Goal: Task Accomplishment & Management: Complete application form

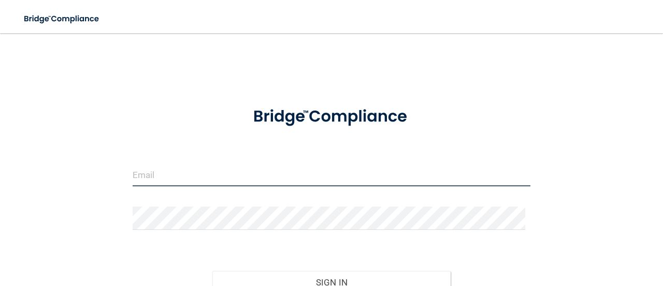
click at [148, 179] on input "email" at bounding box center [332, 174] width 398 height 23
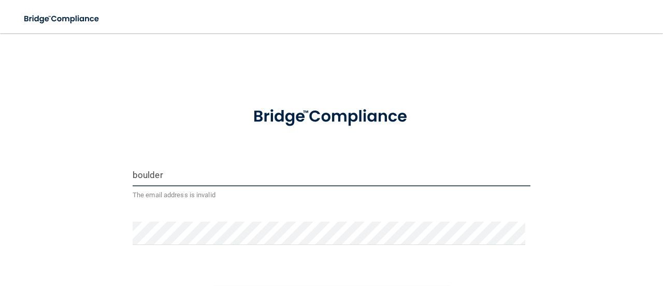
type input "[EMAIL_ADDRESS][DOMAIN_NAME]"
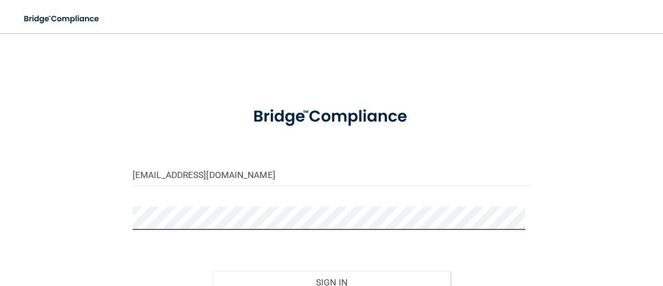
click at [212, 271] on button "Sign In" at bounding box center [331, 282] width 239 height 23
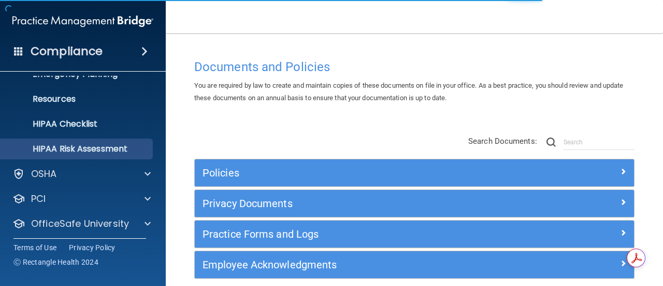
scroll to position [145, 0]
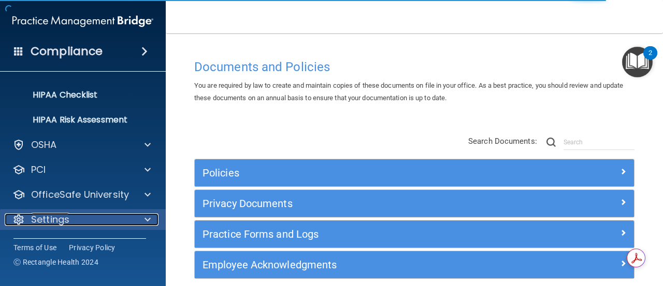
click at [70, 221] on div "Settings" at bounding box center [69, 219] width 129 height 12
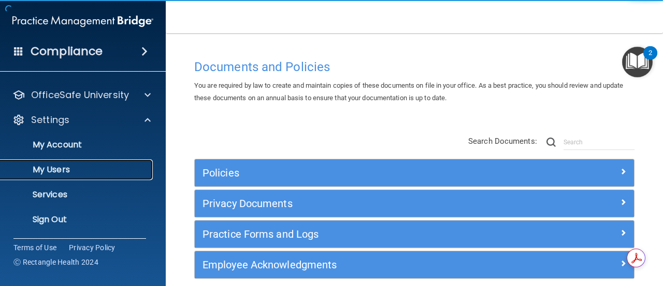
click at [72, 175] on link "My Users" at bounding box center [71, 169] width 163 height 21
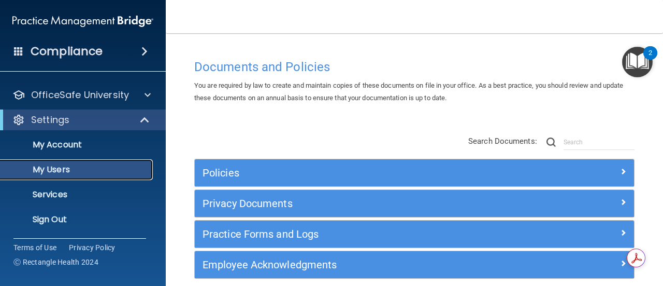
scroll to position [69, 0]
select select "20"
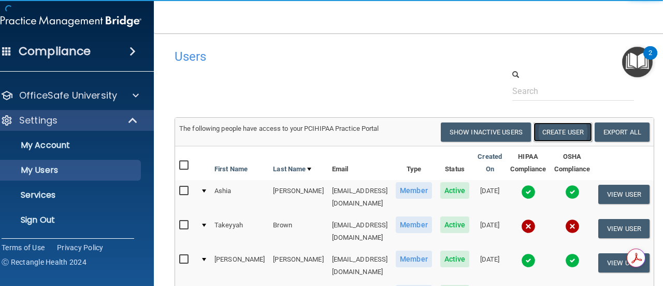
click at [573, 133] on button "Create User" at bounding box center [563, 131] width 59 height 19
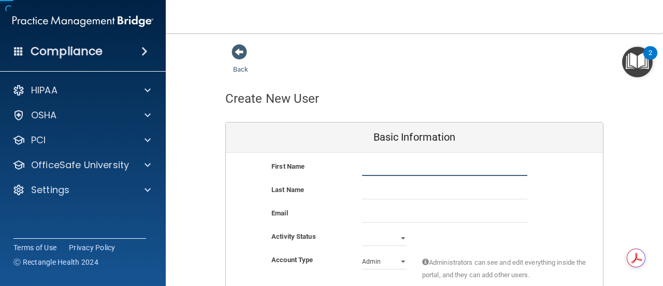
click at [389, 167] on input "text" at bounding box center [444, 168] width 165 height 16
type input "Alyssa"
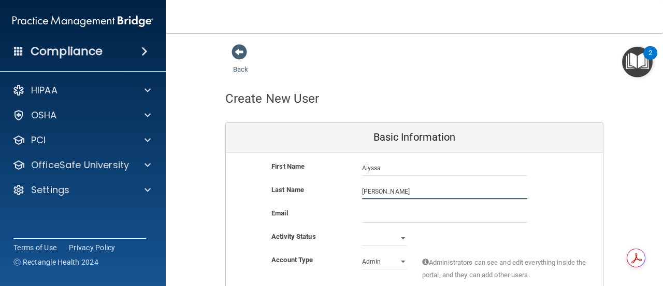
type input "[PERSON_NAME]"
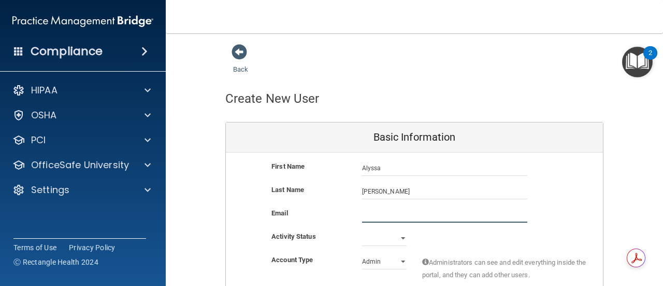
click at [403, 214] on input "email" at bounding box center [444, 215] width 165 height 16
paste input "Afeinberg00@gmail.com"
type input "Afeinberg00@gmail.com"
click at [384, 235] on select "Active Inactive" at bounding box center [384, 238] width 45 height 16
select select "active"
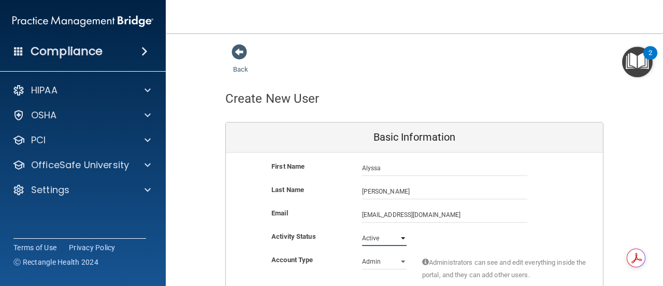
click at [362, 230] on select "Active Inactive" at bounding box center [384, 238] width 45 height 16
click at [443, 240] on div "Activity Status Active Active Inactive" at bounding box center [414, 238] width 377 height 16
click at [368, 268] on select "Admin Member" at bounding box center [384, 261] width 45 height 16
select select "practice_member"
click at [362, 253] on select "Admin Member" at bounding box center [384, 261] width 45 height 16
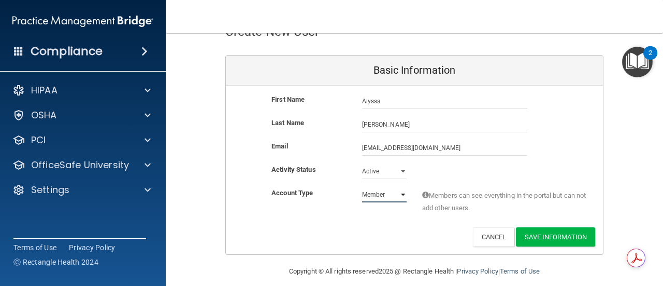
scroll to position [77, 0]
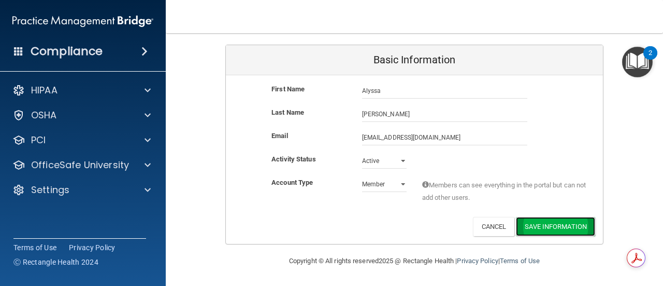
click at [518, 225] on button "Save Information" at bounding box center [555, 226] width 79 height 19
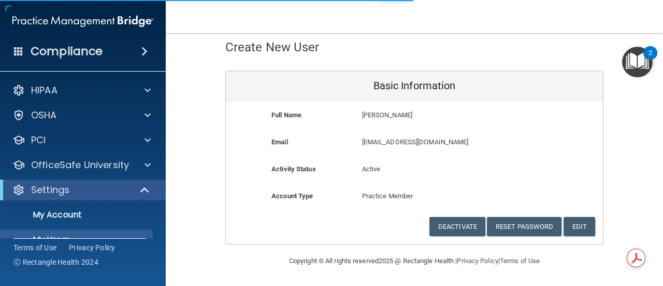
scroll to position [479, 0]
select select "20"
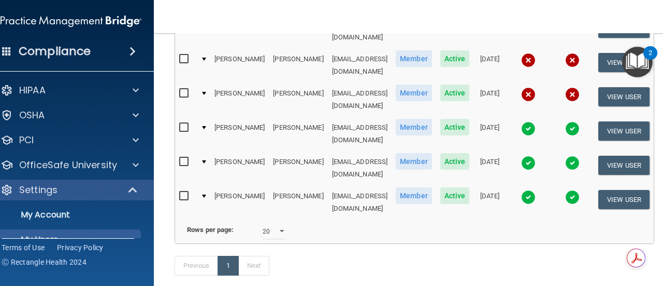
scroll to position [428, 0]
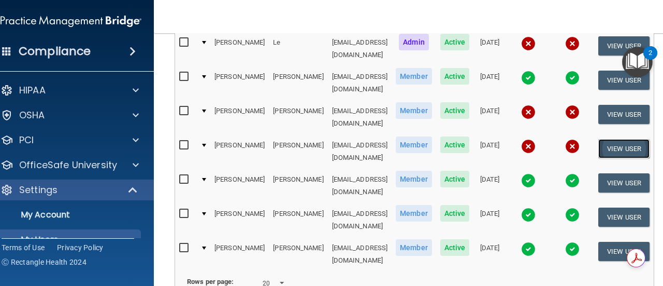
click at [633, 139] on button "View User" at bounding box center [624, 148] width 51 height 19
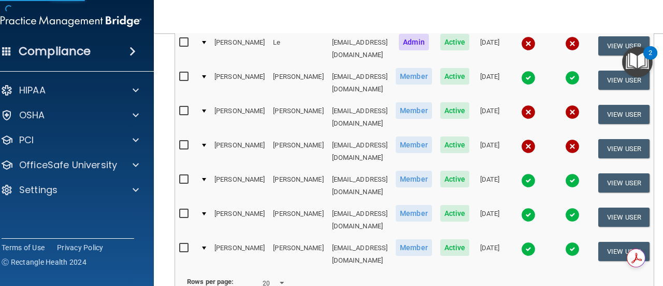
scroll to position [51, 0]
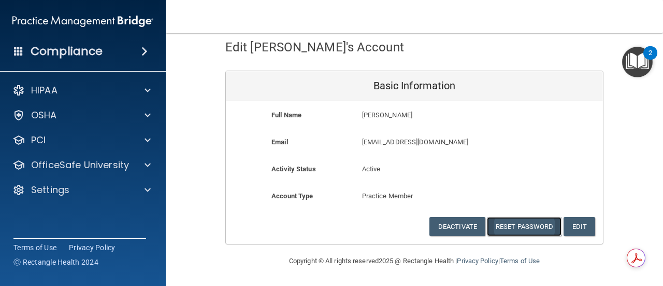
click at [508, 227] on button "Reset Password" at bounding box center [524, 226] width 75 height 19
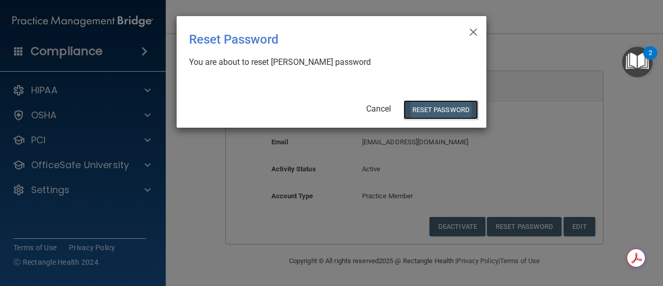
click at [434, 114] on button "Reset Password" at bounding box center [441, 109] width 75 height 19
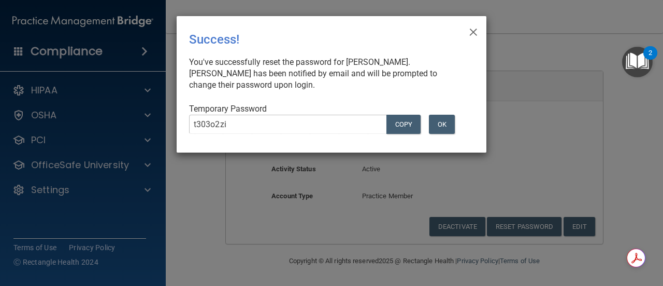
click at [124, 110] on div "× Close Success! You've successfully reset the password for Michael Schiappa. M…" at bounding box center [331, 143] width 663 height 286
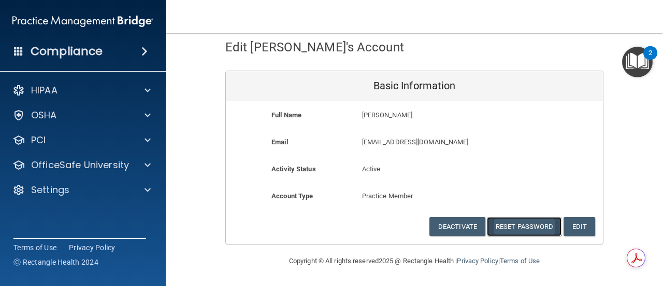
click at [509, 226] on button "Reset Password" at bounding box center [524, 226] width 75 height 19
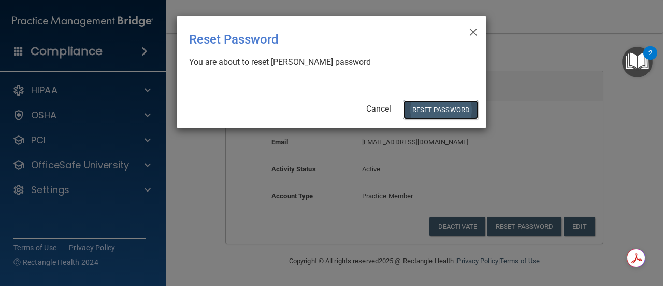
click at [445, 111] on button "Reset Password" at bounding box center [441, 109] width 75 height 19
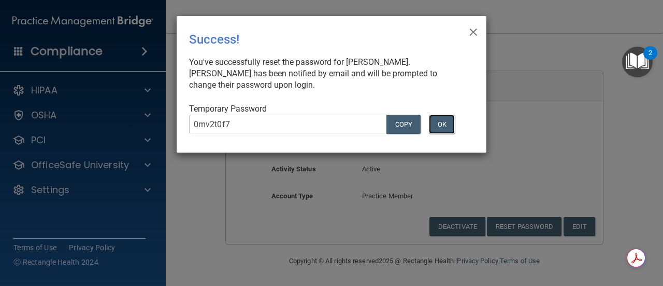
click at [444, 125] on button "OK" at bounding box center [442, 124] width 26 height 19
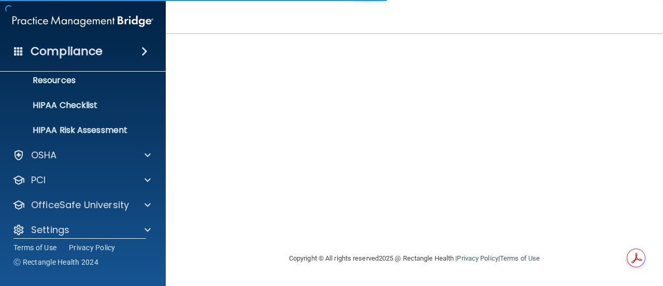
scroll to position [145, 0]
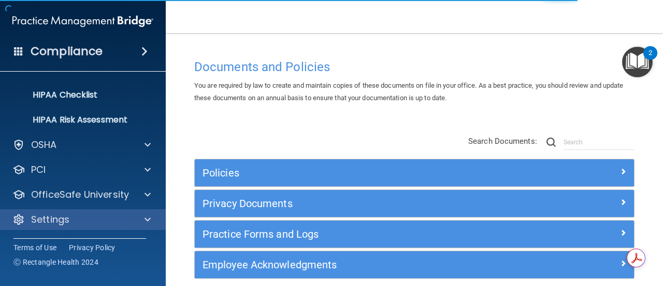
click at [85, 229] on div "Settings" at bounding box center [83, 219] width 166 height 21
click at [126, 228] on div "Settings" at bounding box center [83, 219] width 166 height 21
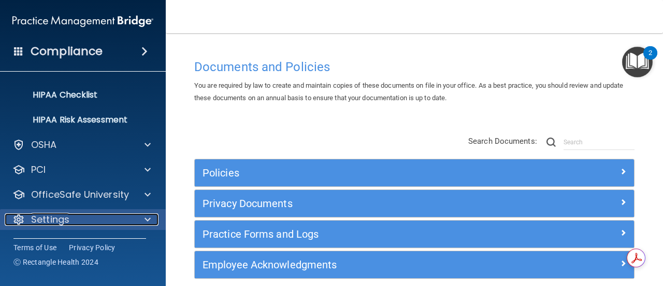
click at [150, 218] on span at bounding box center [148, 219] width 6 height 12
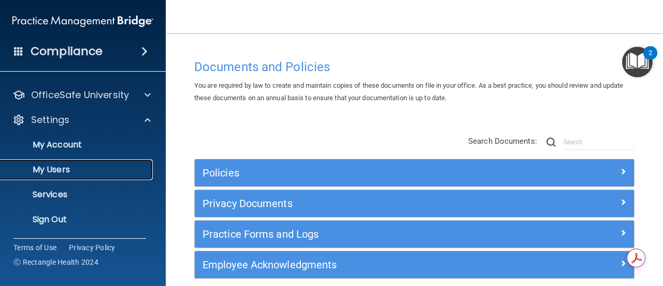
click at [84, 169] on p "My Users" at bounding box center [77, 169] width 141 height 10
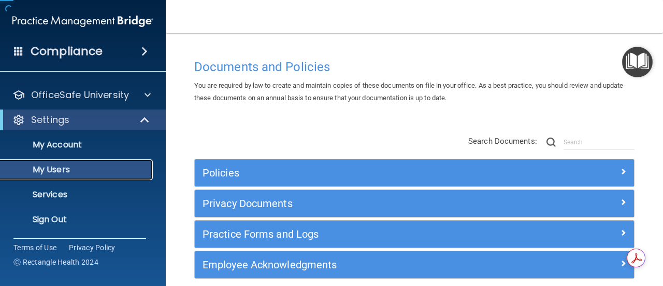
scroll to position [69, 0]
select select "20"
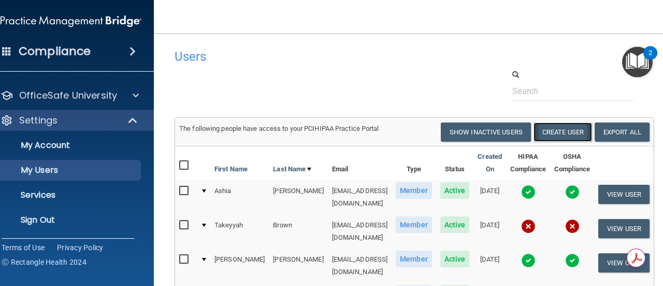
click at [571, 130] on button "Create User" at bounding box center [563, 131] width 59 height 19
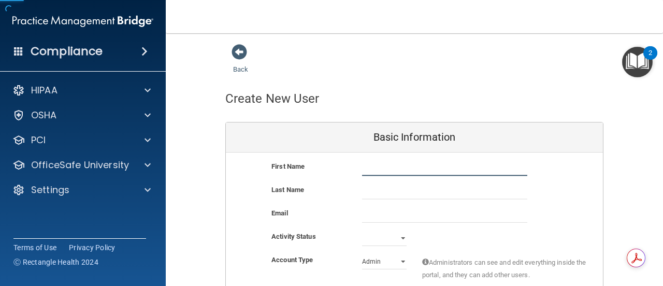
click at [376, 165] on input "text" at bounding box center [444, 168] width 165 height 16
type input "[PERSON_NAME]"
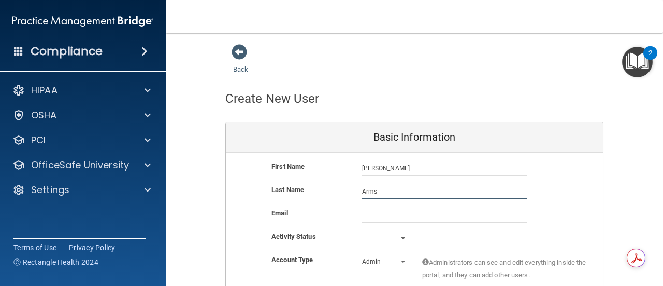
type input "Arms"
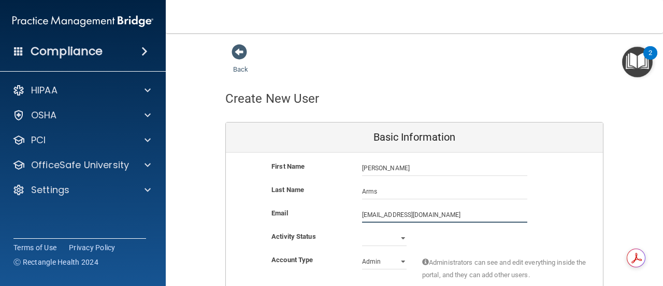
type input "[EMAIL_ADDRESS][DOMAIN_NAME]"
click at [387, 236] on select "Active Inactive" at bounding box center [384, 238] width 45 height 16
select select "active"
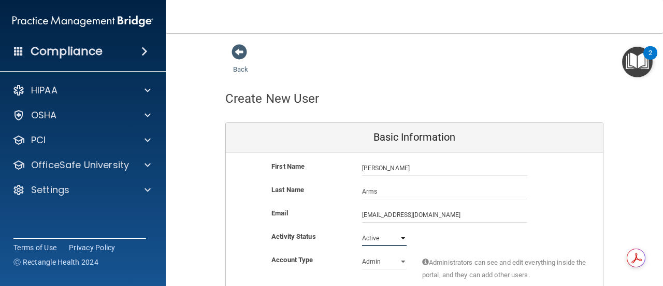
click at [362, 230] on select "Active Inactive" at bounding box center [384, 238] width 45 height 16
click at [390, 264] on select "Admin Member" at bounding box center [384, 261] width 45 height 16
select select "practice_member"
click at [362, 253] on select "Admin Member" at bounding box center [384, 261] width 45 height 16
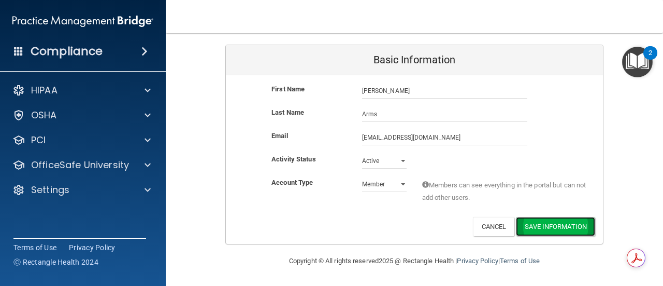
click at [559, 231] on button "Save Information" at bounding box center [555, 226] width 79 height 19
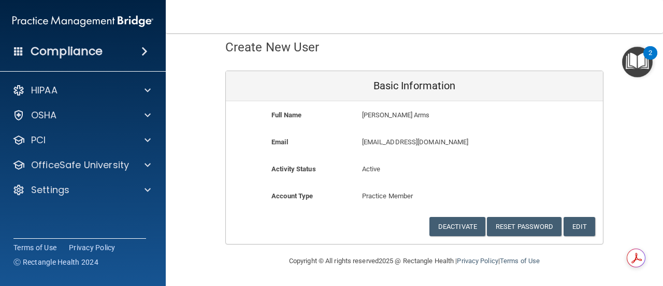
scroll to position [51, 0]
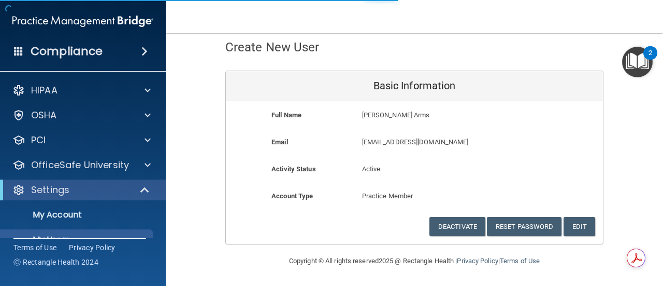
scroll to position [508, 0]
select select "20"
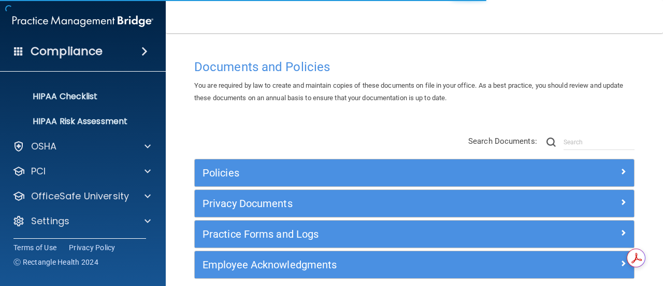
scroll to position [145, 0]
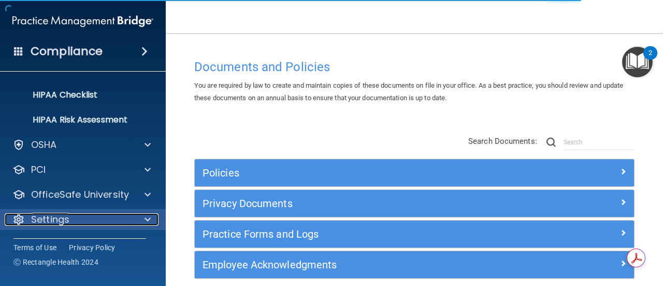
click at [79, 223] on div "Settings" at bounding box center [69, 219] width 129 height 12
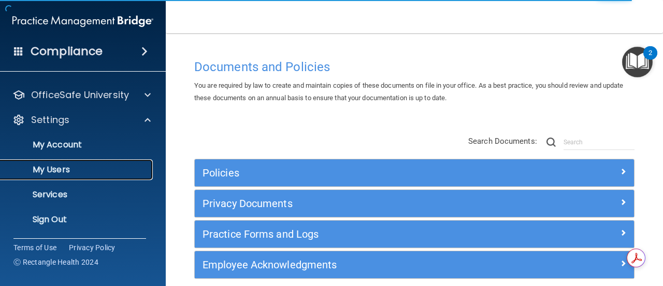
click at [70, 167] on p "My Users" at bounding box center [77, 169] width 141 height 10
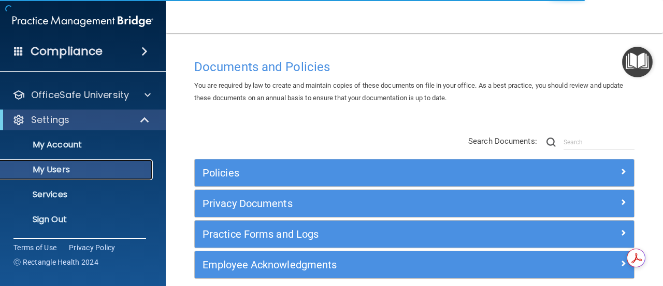
scroll to position [69, 0]
select select "20"
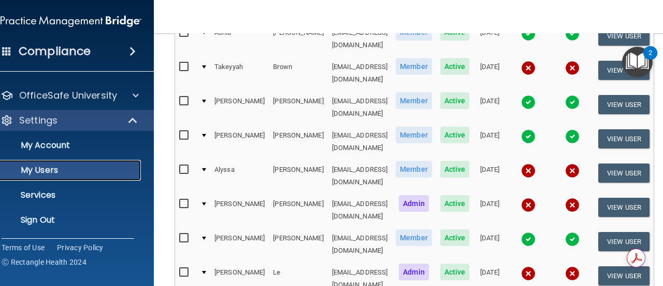
scroll to position [207, 0]
